Goal: Task Accomplishment & Management: Manage account settings

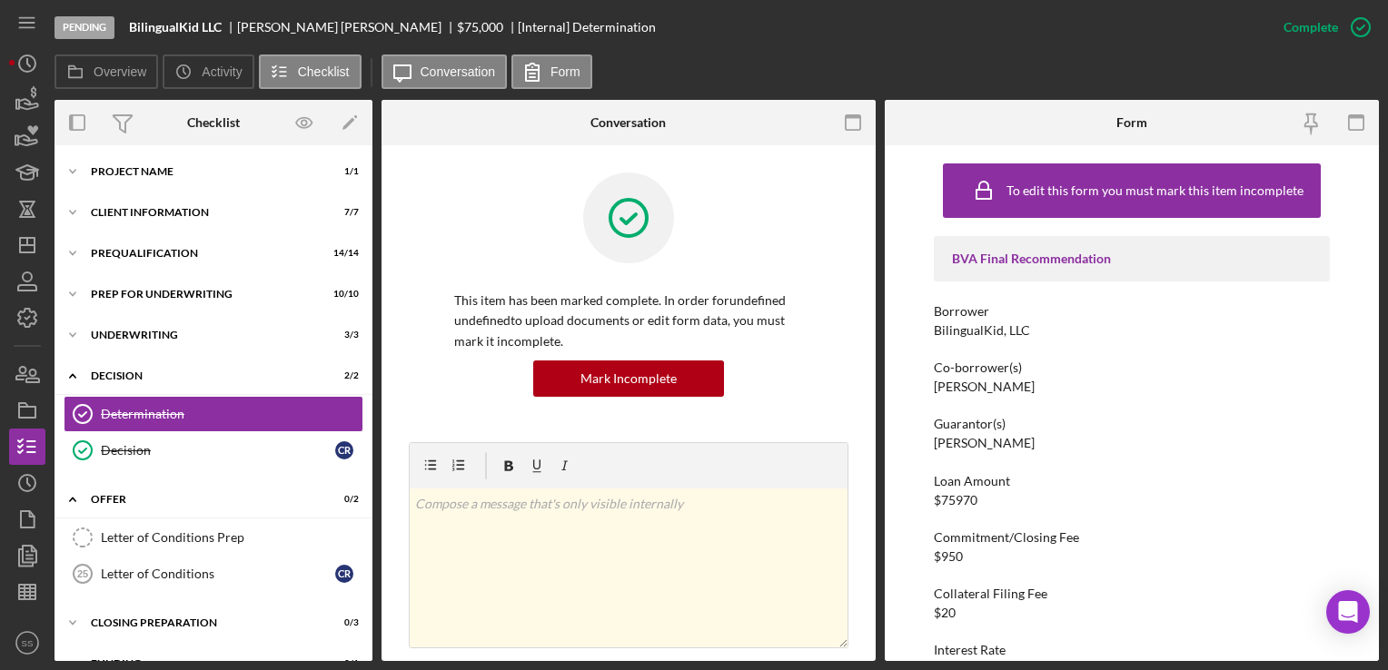
scroll to position [739, 0]
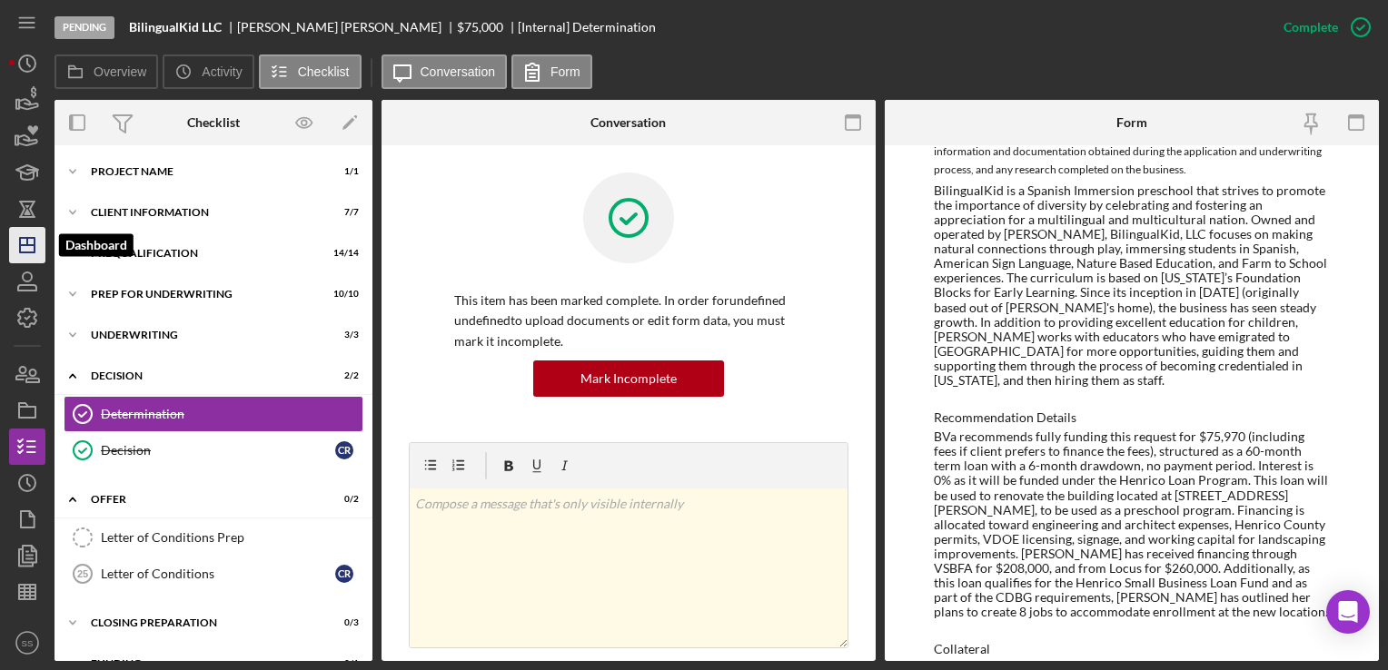
click at [15, 248] on icon "Icon/Dashboard" at bounding box center [27, 245] width 45 height 45
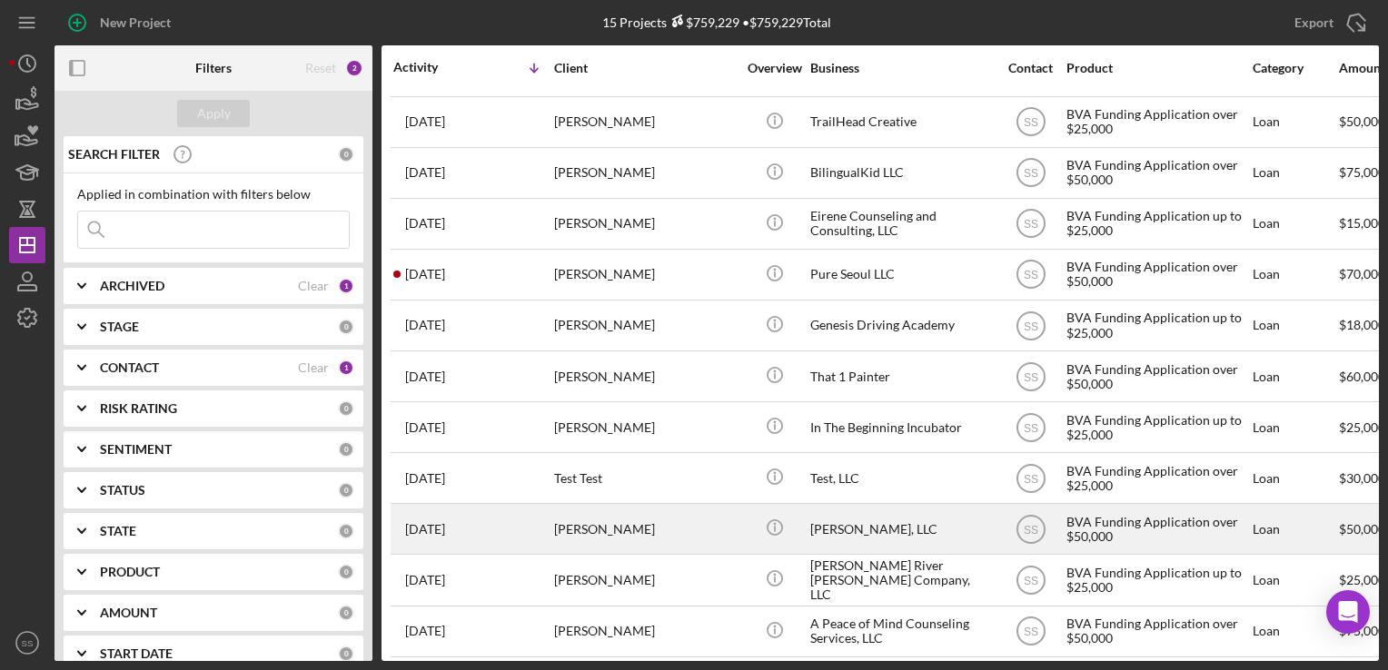
scroll to position [216, 0]
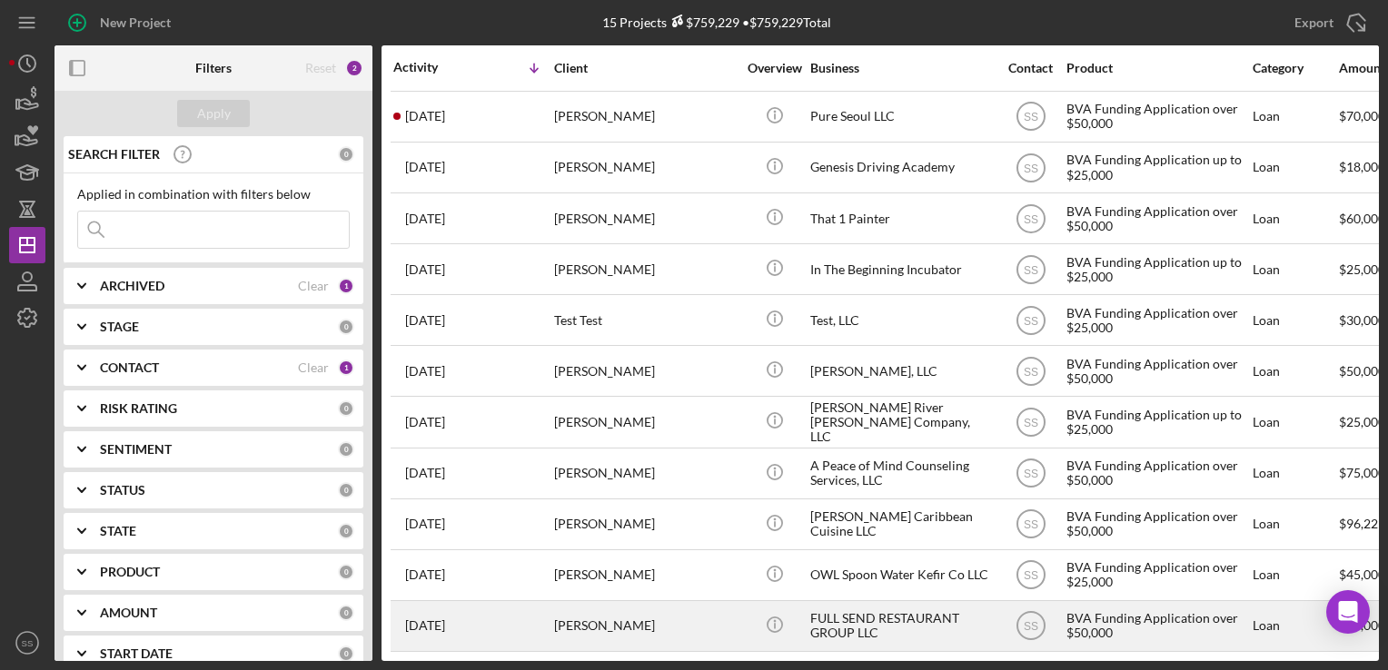
click at [599, 604] on div "[PERSON_NAME]" at bounding box center [645, 626] width 182 height 48
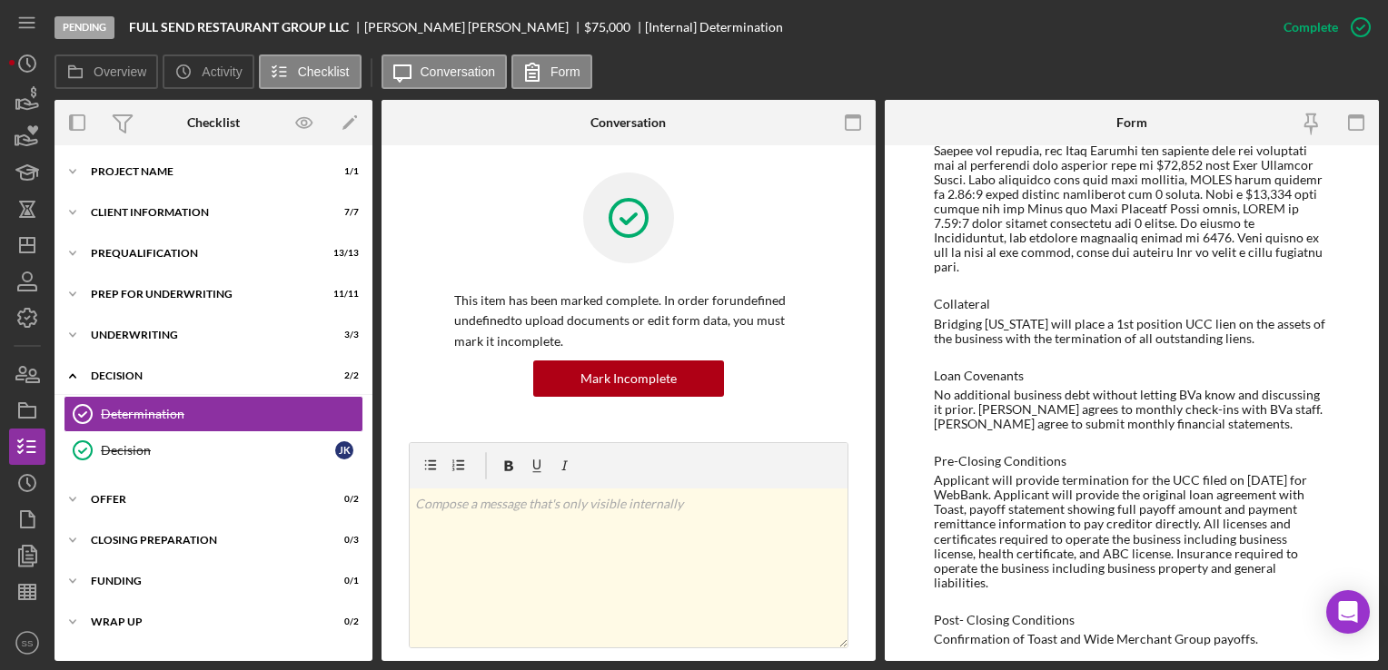
scroll to position [1246, 0]
click at [1289, 453] on div "Pre-Closing Conditions Applicant will provide termination for the UCC filed on …" at bounding box center [1131, 521] width 395 height 136
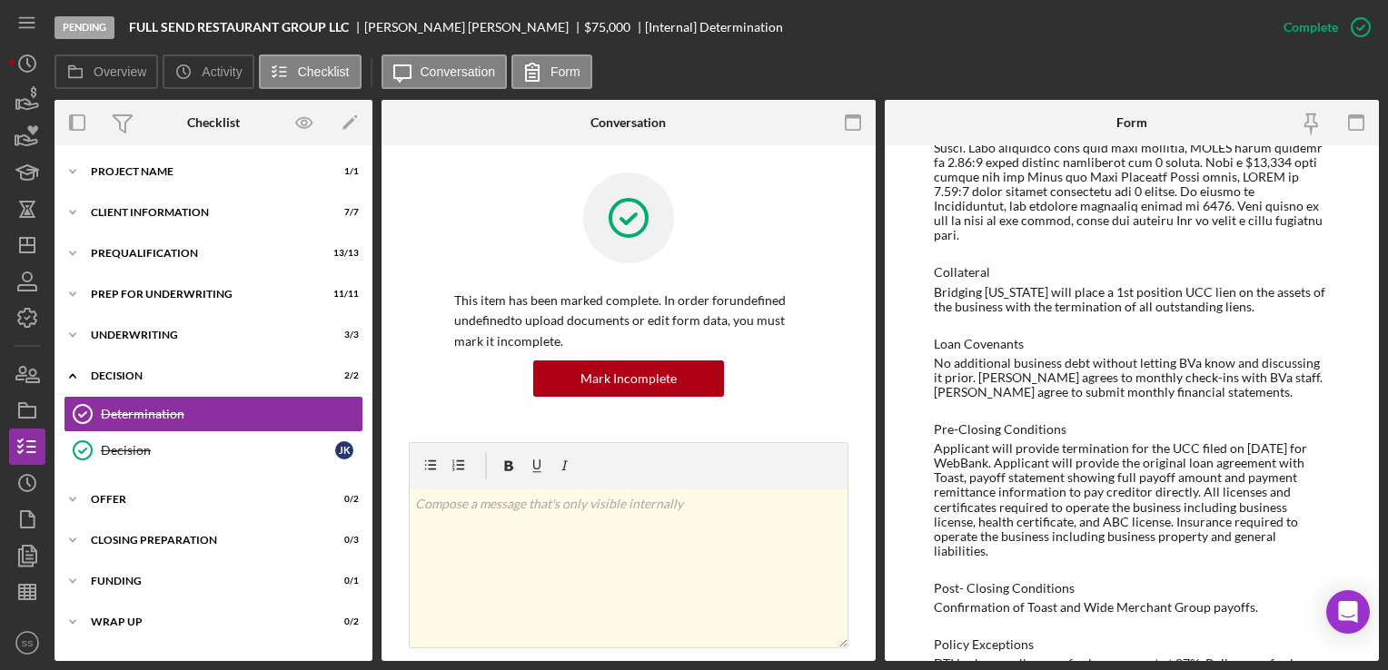
scroll to position [1276, 0]
click at [180, 509] on div "Icon/Expander Offer 0 / 2" at bounding box center [213, 499] width 318 height 36
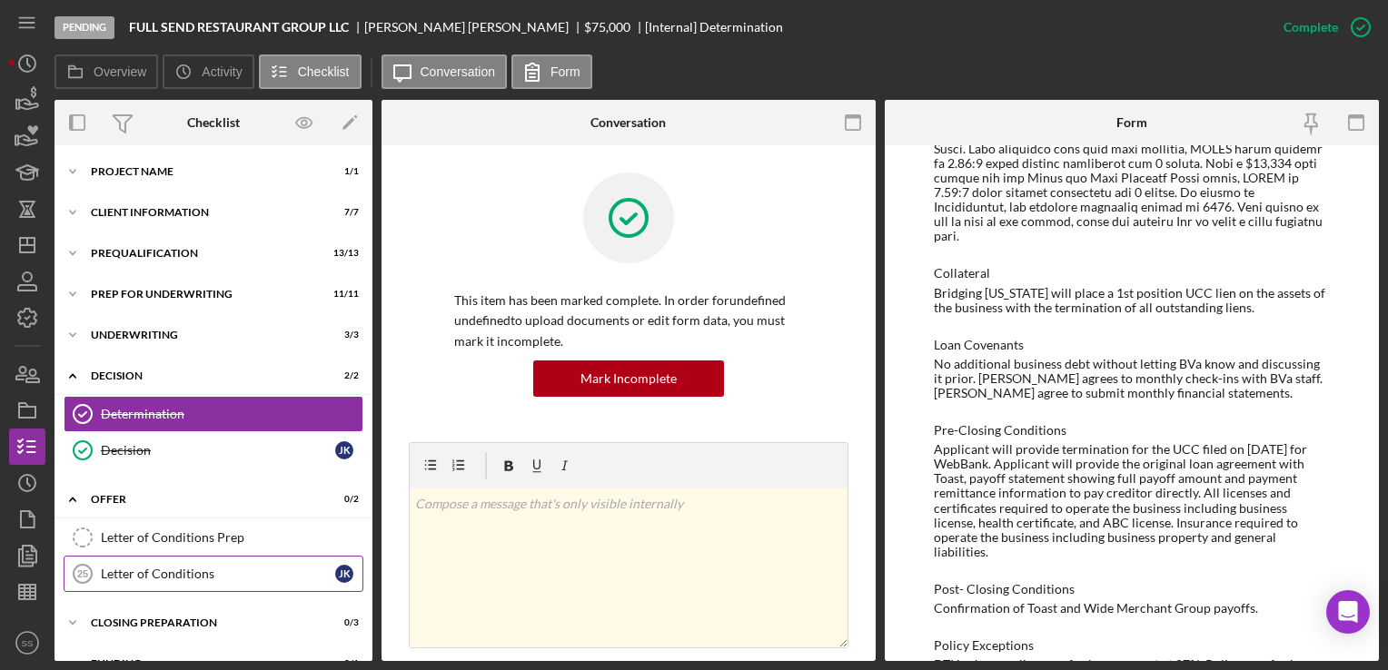
click at [197, 556] on link "Letter of Conditions 25 Letter of Conditions J K" at bounding box center [214, 574] width 300 height 36
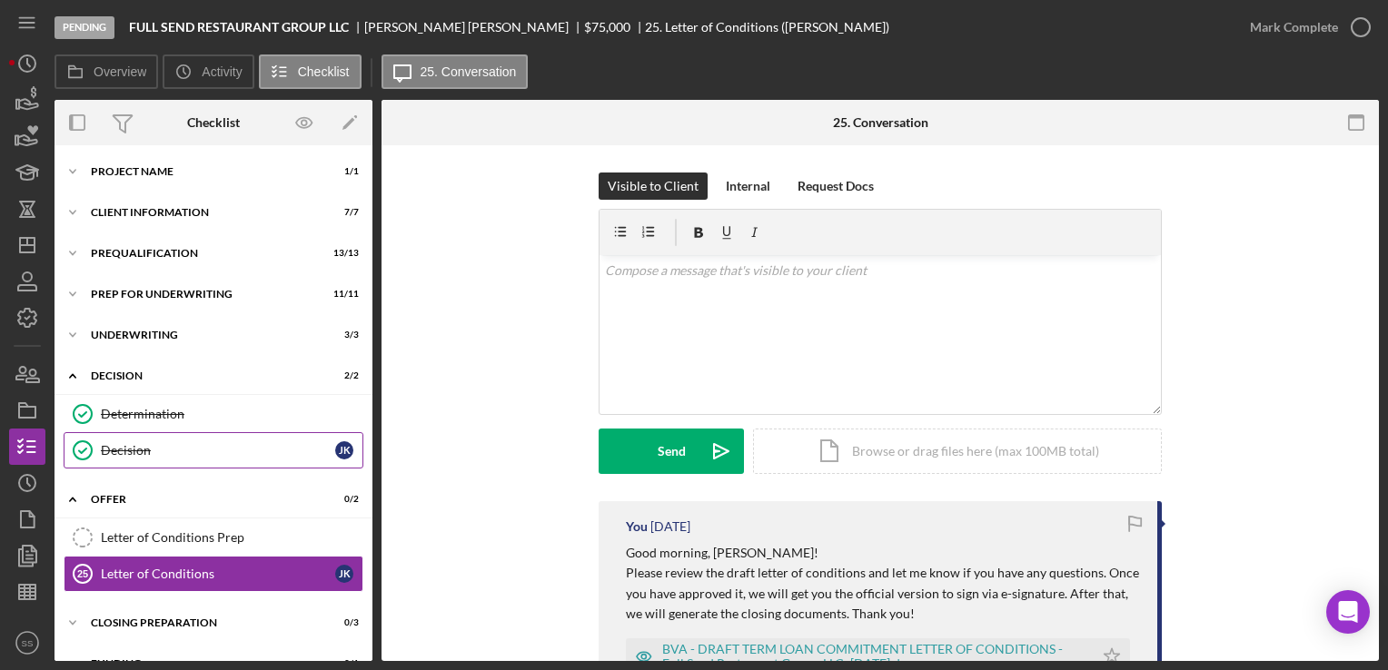
click at [152, 462] on link "Decision Decision J K" at bounding box center [214, 450] width 300 height 36
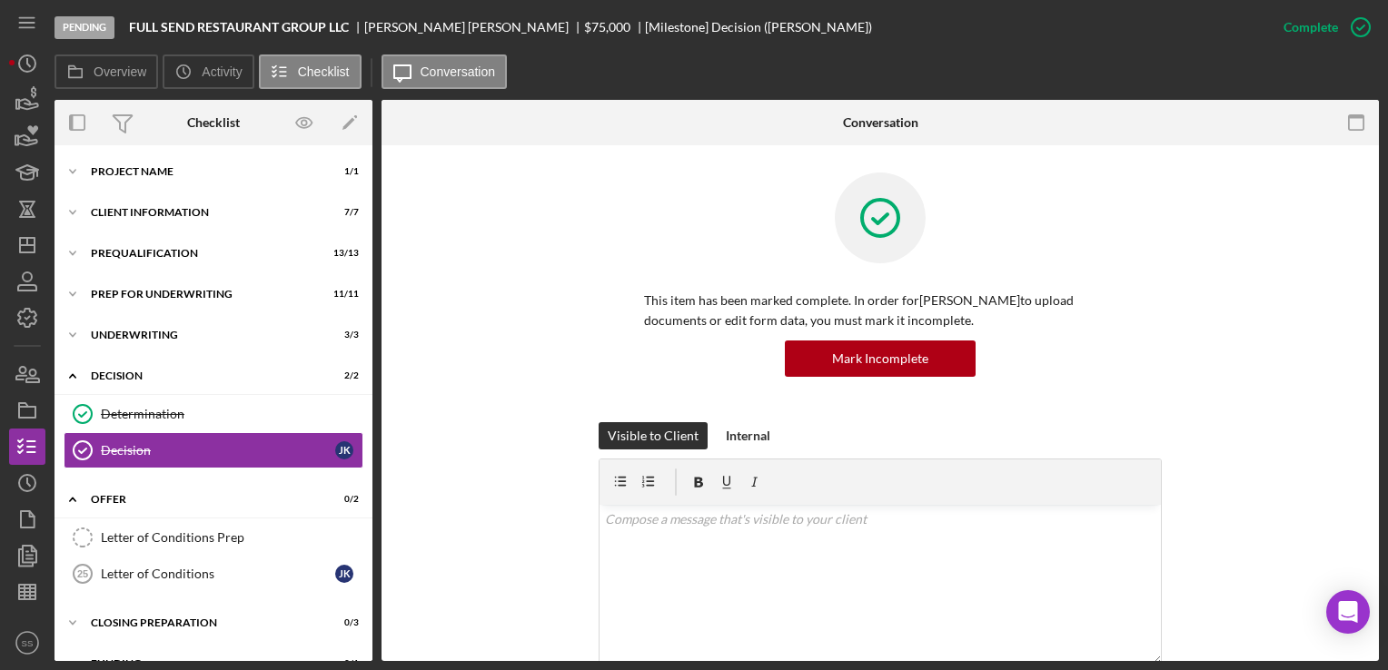
click at [1333, 513] on div "Visible to Client Internal v Color teal Color pink Remove color Add row above A…" at bounding box center [880, 586] width 943 height 329
click at [105, 396] on link "Determination Determination" at bounding box center [214, 414] width 300 height 36
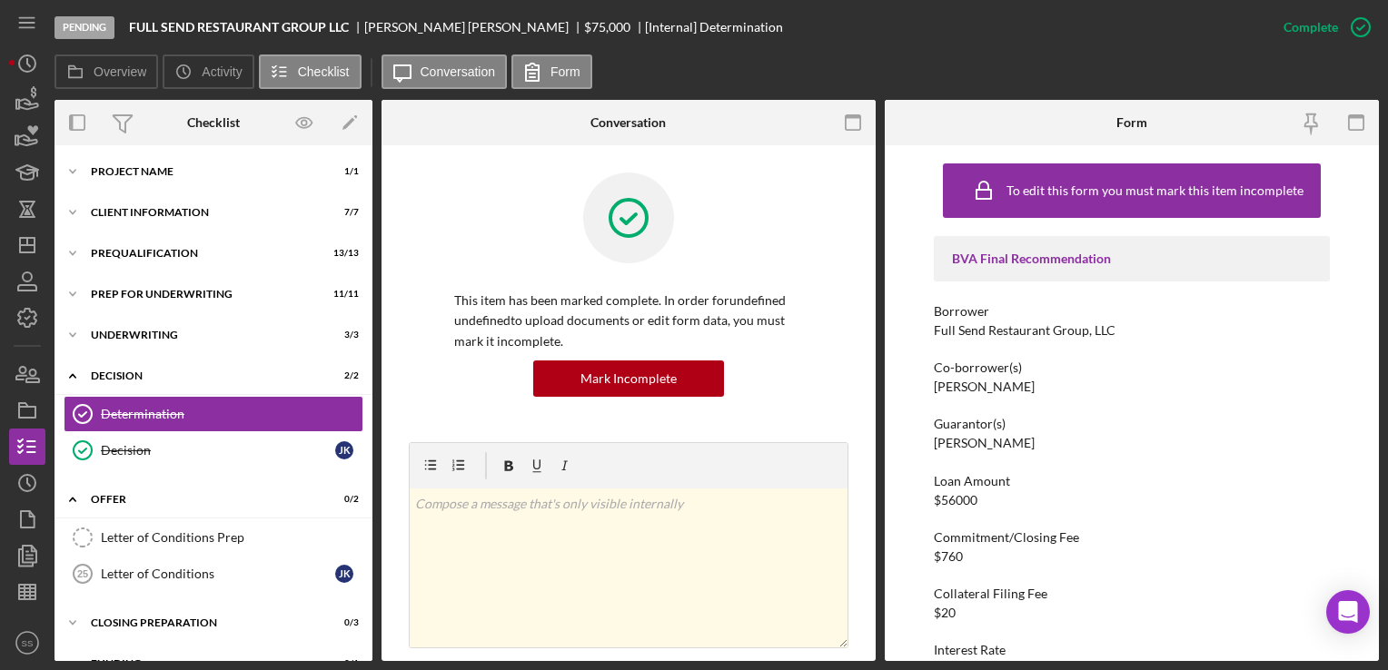
click at [1364, 311] on div "To edit this form you must mark this item incomplete BVA Final Recommendation B…" at bounding box center [1132, 403] width 494 height 516
click at [35, 239] on icon "Icon/Dashboard" at bounding box center [27, 245] width 45 height 45
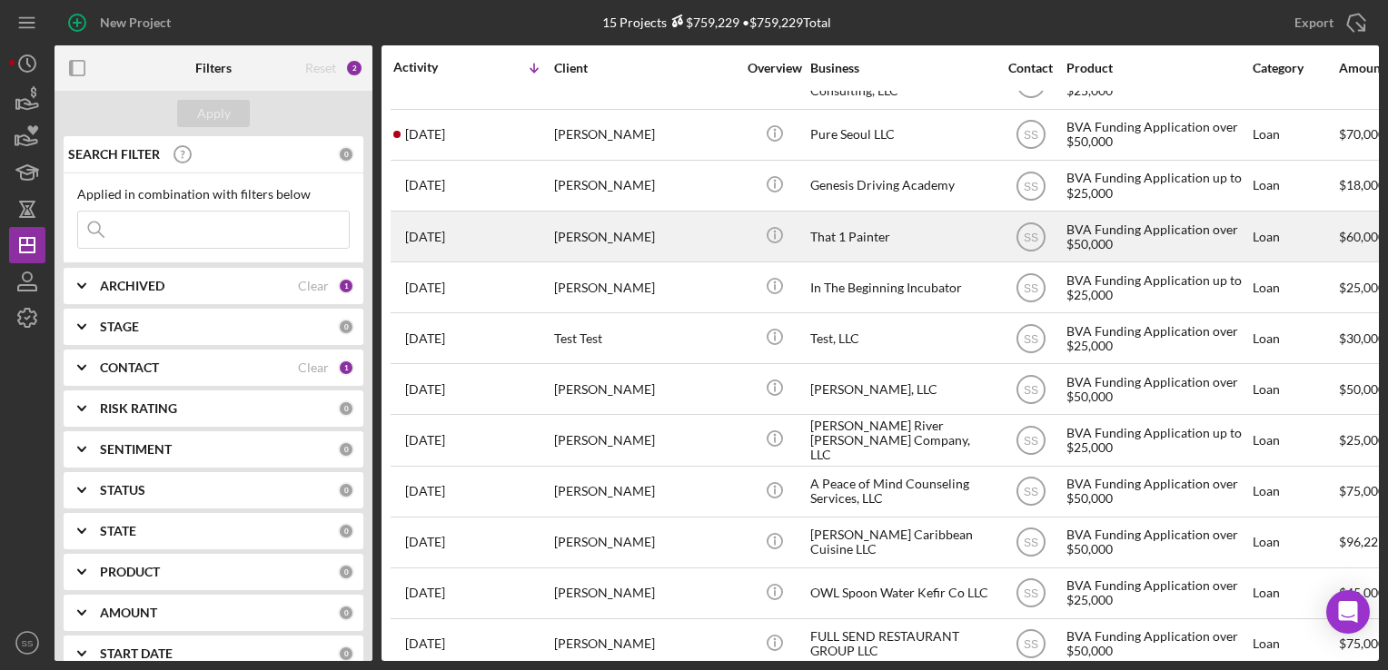
scroll to position [191, 0]
